Goal: Information Seeking & Learning: Learn about a topic

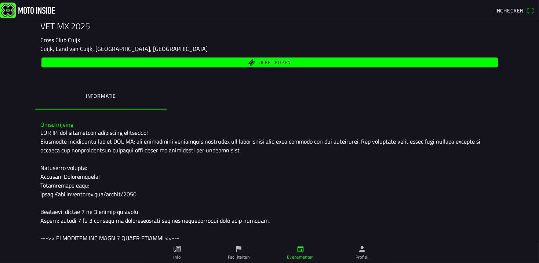
scroll to position [93, 0]
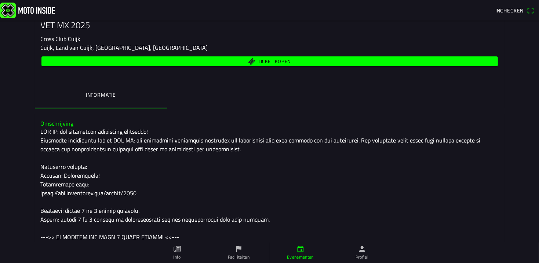
click at [55, 129] on div at bounding box center [270, 246] width 458 height 238
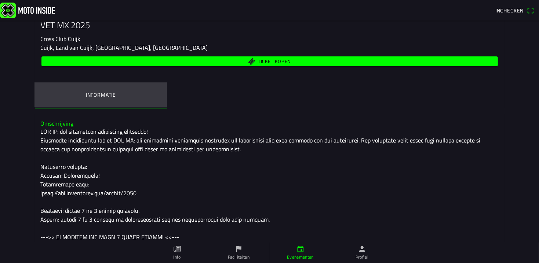
click at [97, 96] on ion-label "Informatie" at bounding box center [100, 95] width 30 height 8
click at [96, 93] on ion-label "Informatie" at bounding box center [100, 95] width 30 height 8
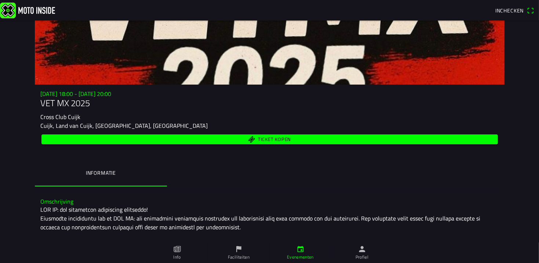
scroll to position [0, 0]
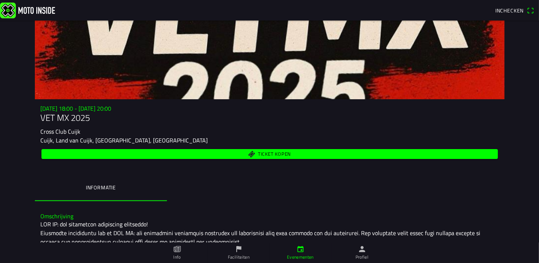
click at [33, 10] on img at bounding box center [27, 10] width 55 height 16
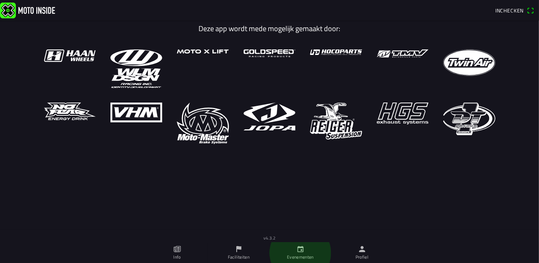
click at [298, 254] on link "Evenementen" at bounding box center [301, 253] width 62 height 21
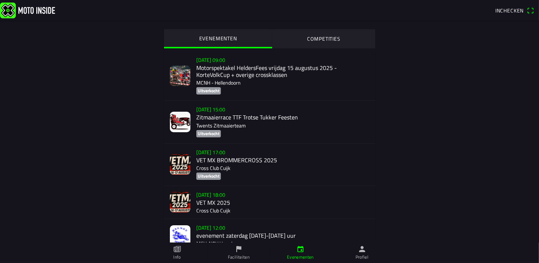
click at [201, 205] on div "[DATE] 18:00 VET MX 2025 Cross Club Cuijk" at bounding box center [282, 202] width 173 height 33
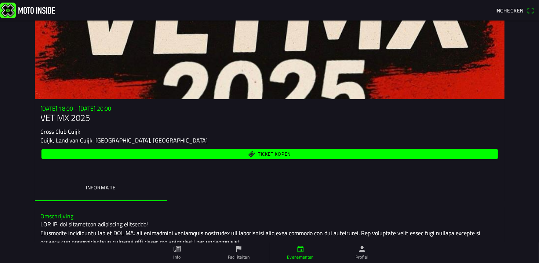
click at [34, 10] on img at bounding box center [27, 10] width 55 height 16
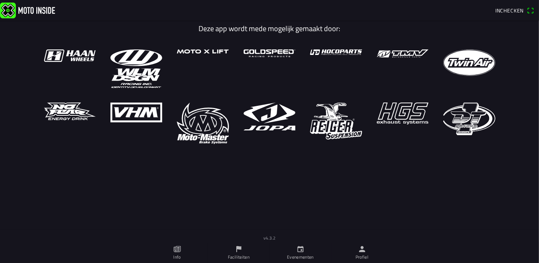
click at [239, 252] on icon "flag" at bounding box center [239, 249] width 8 height 8
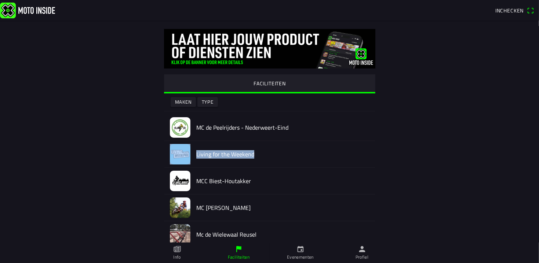
drag, startPoint x: 533, startPoint y: 135, endPoint x: 534, endPoint y: 150, distance: 15.5
click at [534, 150] on main "FACILITEITEN Maken Type MC de Peelrijders - Nederweert-Eind Living for the Week…" at bounding box center [269, 147] width 539 height 243
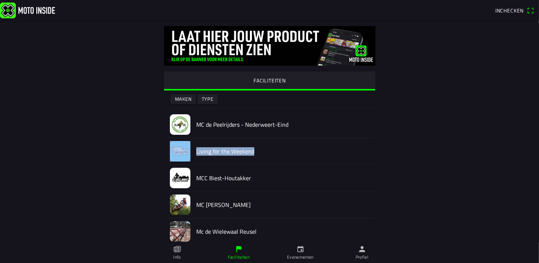
click at [512, 144] on main "FACILITEITEN Maken Type MC de Peelrijders - Nederweert-Eind Living for the Week…" at bounding box center [269, 144] width 539 height 243
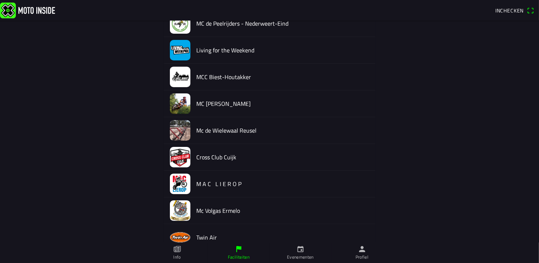
scroll to position [113, 0]
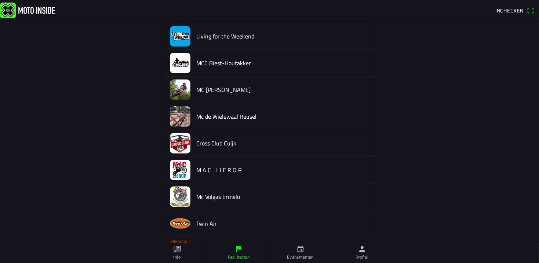
click at [176, 148] on img at bounding box center [180, 143] width 21 height 21
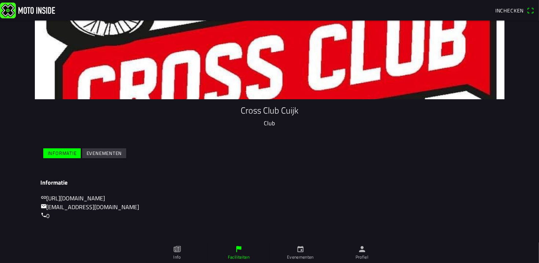
click at [7, 9] on img at bounding box center [27, 10] width 55 height 16
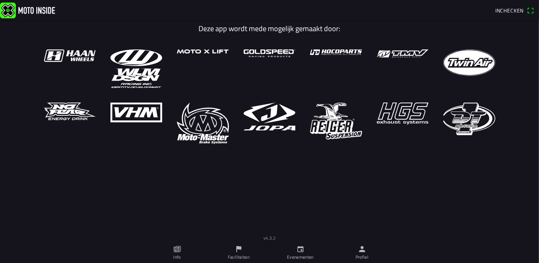
click at [45, 8] on img at bounding box center [27, 10] width 55 height 16
click at [32, 9] on img at bounding box center [27, 10] width 55 height 16
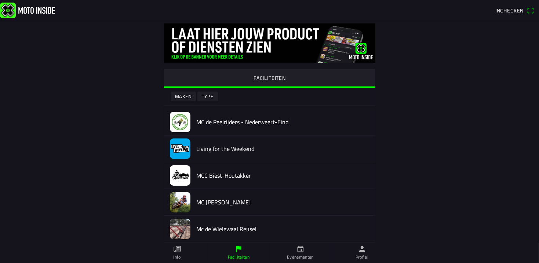
click at [177, 254] on ion-label "Info" at bounding box center [176, 257] width 7 height 7
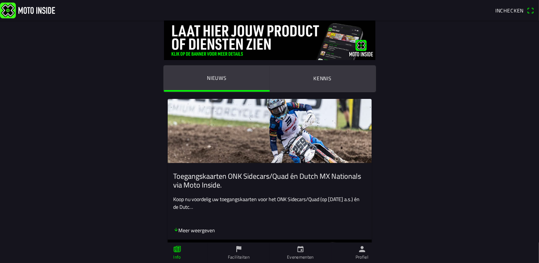
click at [528, 112] on main "Nieuws Kennis Toegangskaarten ONK Sidecars/Quad én Dutch MX Nationals via Moto …" at bounding box center [269, 142] width 539 height 243
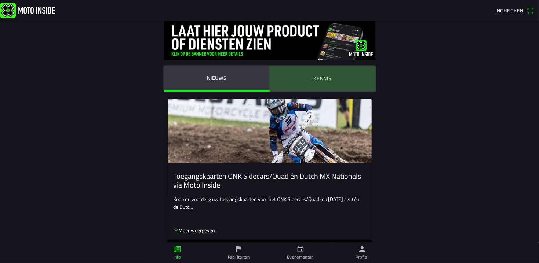
click at [321, 78] on ion-label "Kennis" at bounding box center [322, 78] width 18 height 8
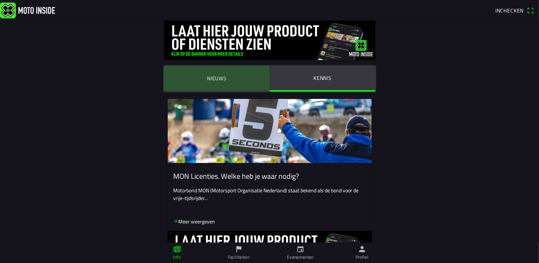
click at [209, 74] on button "Nieuws" at bounding box center [217, 78] width 106 height 25
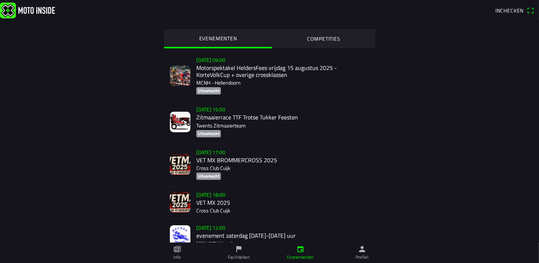
click at [201, 160] on div "[DATE] 17:00 VET MX BROMMERCROSS 2025 Cross Club Cuijk Uitverkocht" at bounding box center [282, 165] width 173 height 42
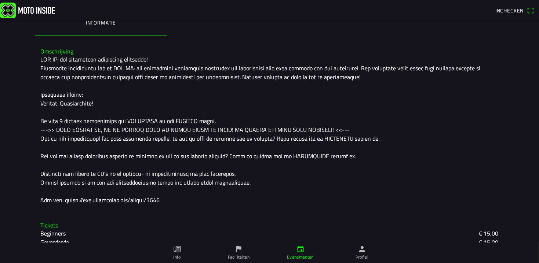
scroll to position [175, 0]
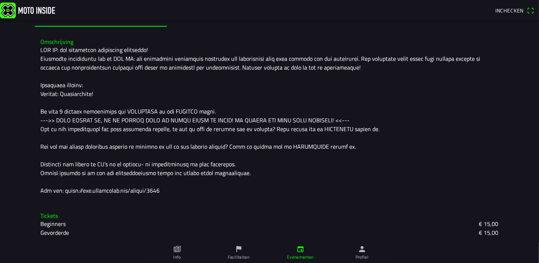
click at [237, 252] on icon "flag" at bounding box center [239, 249] width 8 height 8
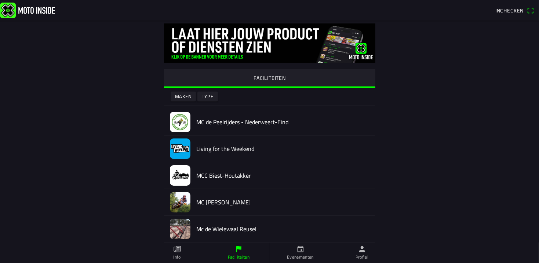
click at [178, 256] on ion-label "Info" at bounding box center [176, 257] width 7 height 7
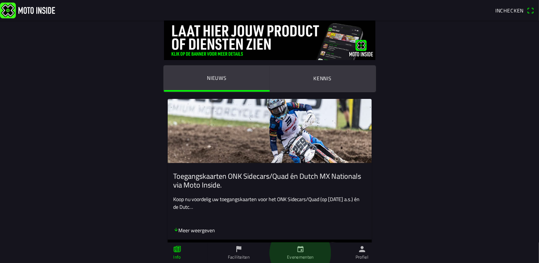
click at [302, 254] on link "Evenementen" at bounding box center [301, 253] width 62 height 21
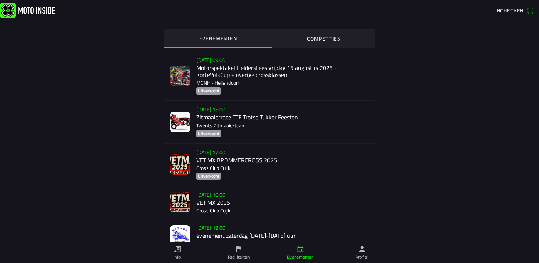
click at [176, 202] on img at bounding box center [180, 202] width 21 height 21
